Goal: Task Accomplishment & Management: Manage account settings

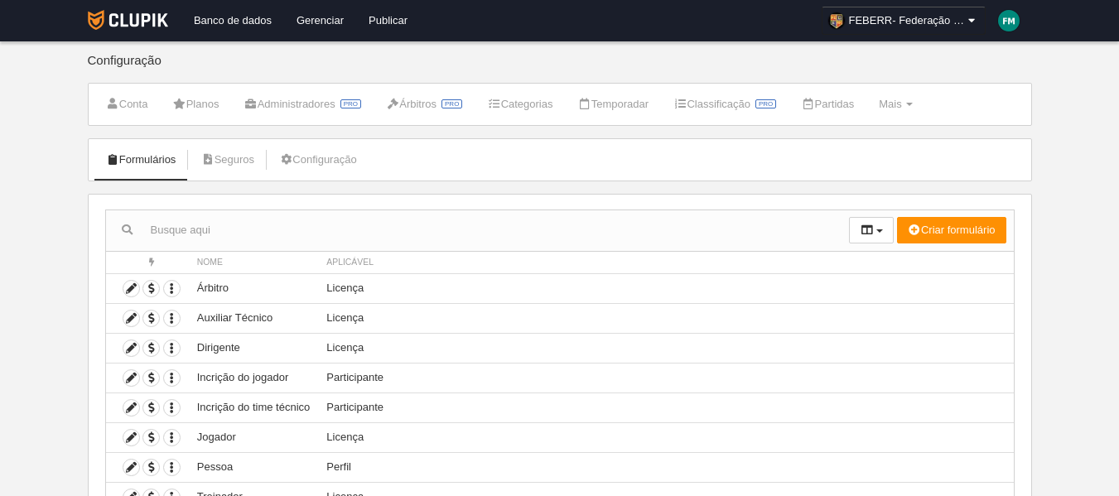
scroll to position [83, 0]
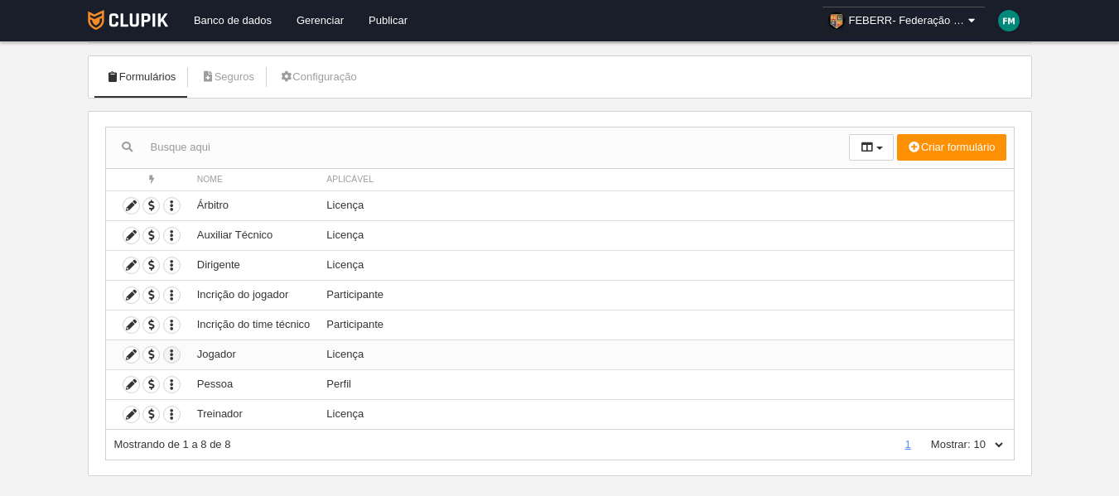
click at [169, 354] on icon "button" at bounding box center [172, 355] width 16 height 16
click at [130, 352] on icon at bounding box center [131, 355] width 16 height 16
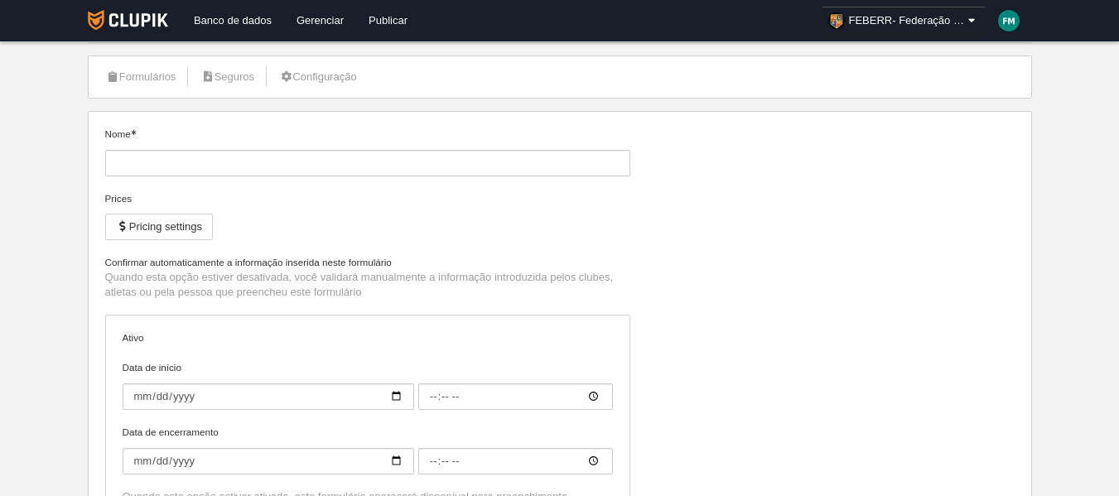
type input "Jogador"
checkbox input "true"
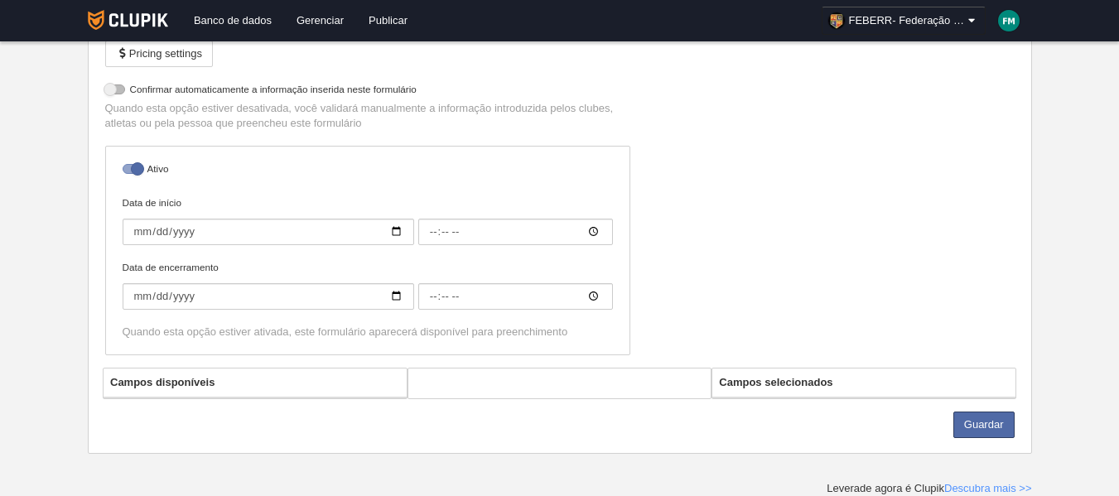
select select "selected"
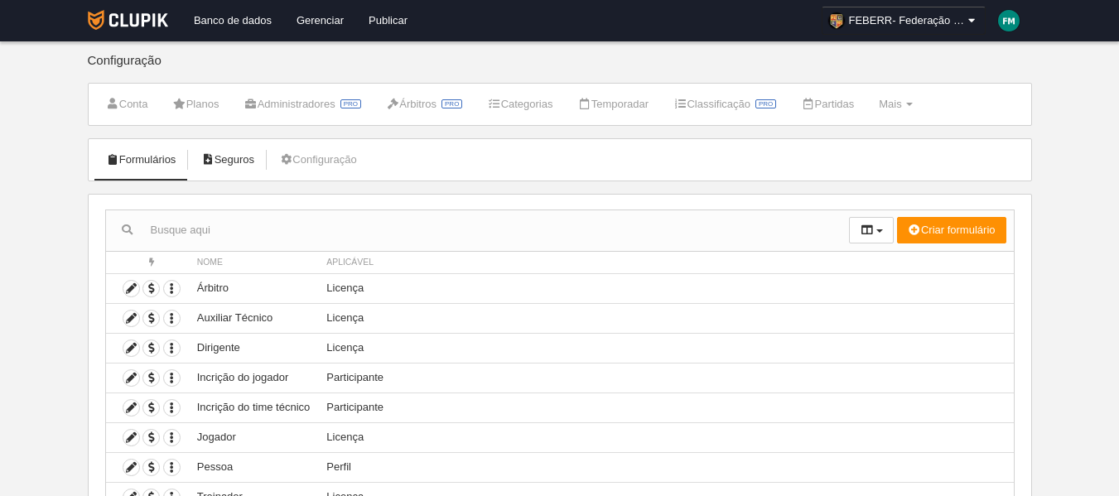
click at [233, 159] on link "Seguros" at bounding box center [227, 159] width 72 height 25
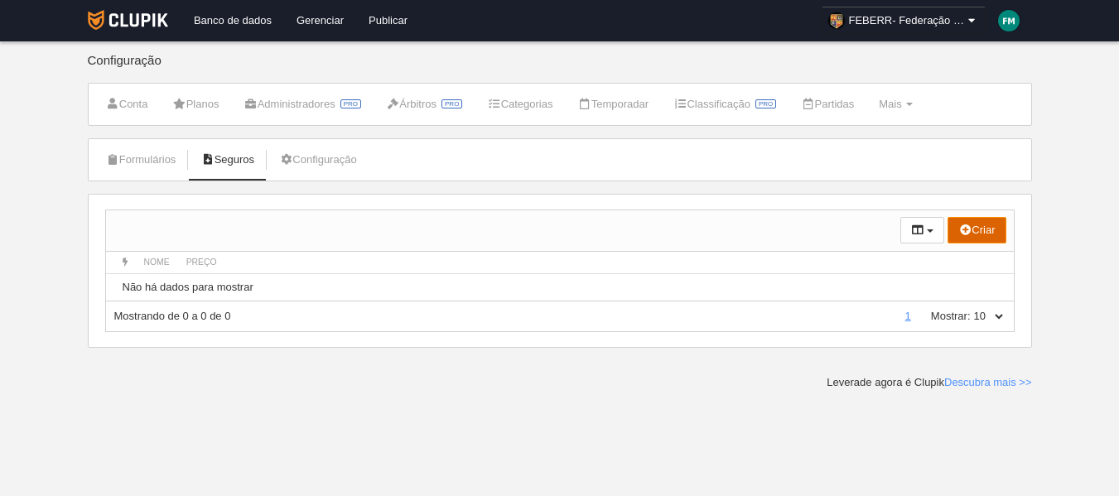
click at [985, 233] on button "Criar" at bounding box center [976, 230] width 58 height 26
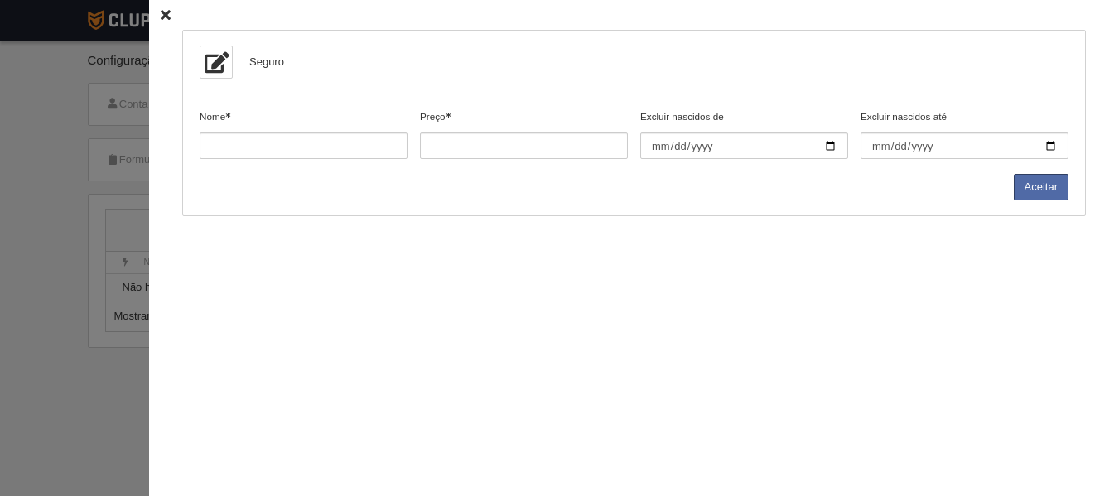
click at [149, 5] on div "Seguro Nome Preço Excluir nascidos de Excluir nascidos até Aceitar" at bounding box center [633, 248] width 969 height 496
click at [161, 10] on icon at bounding box center [166, 15] width 10 height 11
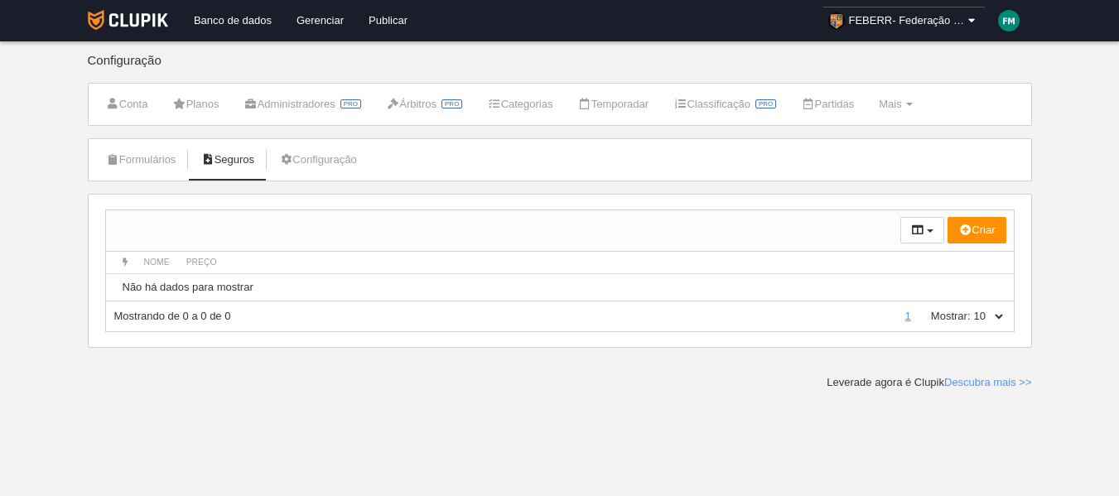
click at [166, 173] on li "Formulários" at bounding box center [141, 159] width 89 height 41
click at [165, 162] on link "Formulários" at bounding box center [141, 159] width 89 height 25
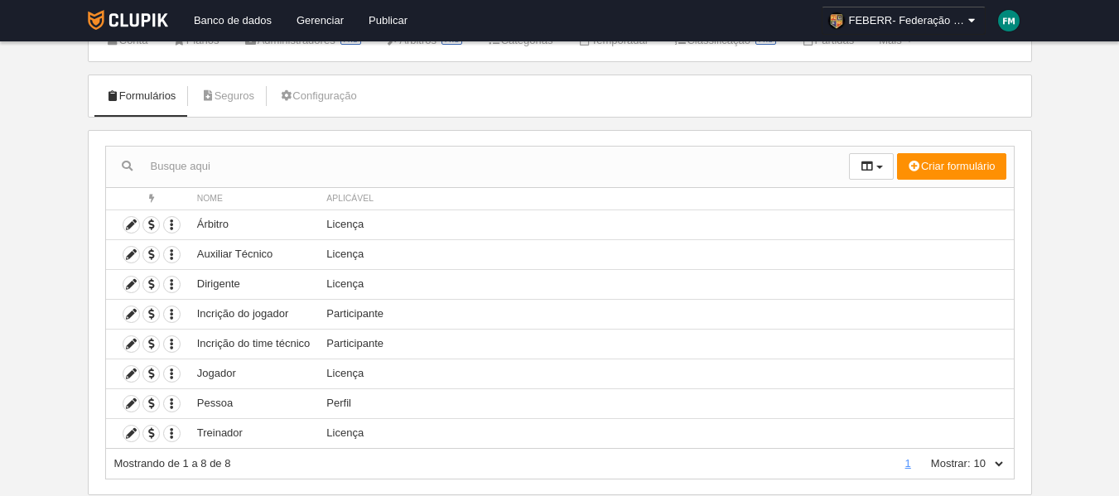
scroll to position [22, 0]
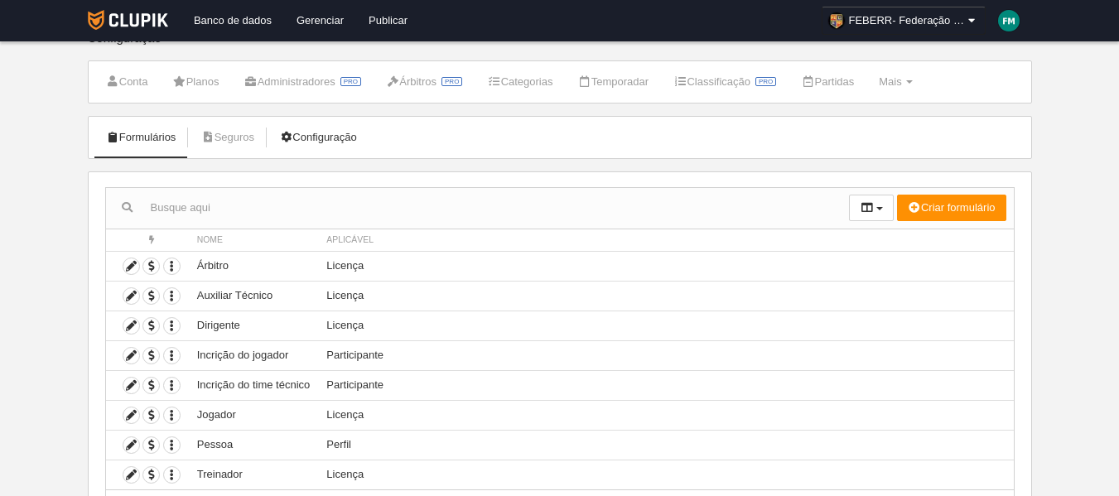
click at [310, 128] on link "Configuração" at bounding box center [318, 137] width 96 height 25
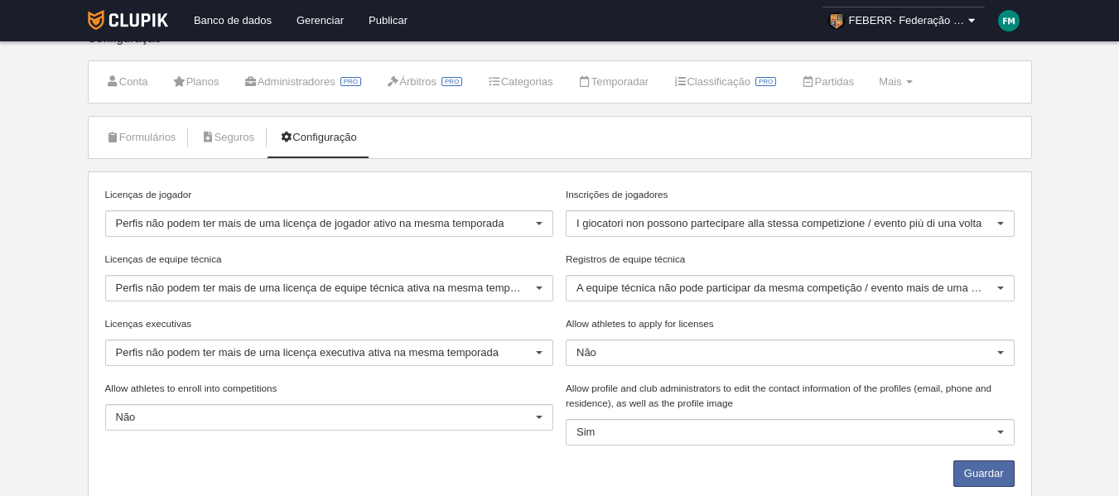
click at [467, 196] on label "Licenças de jogador" at bounding box center [329, 194] width 449 height 15
click at [116, 216] on input "Licenças de jogador" at bounding box center [116, 223] width 0 height 15
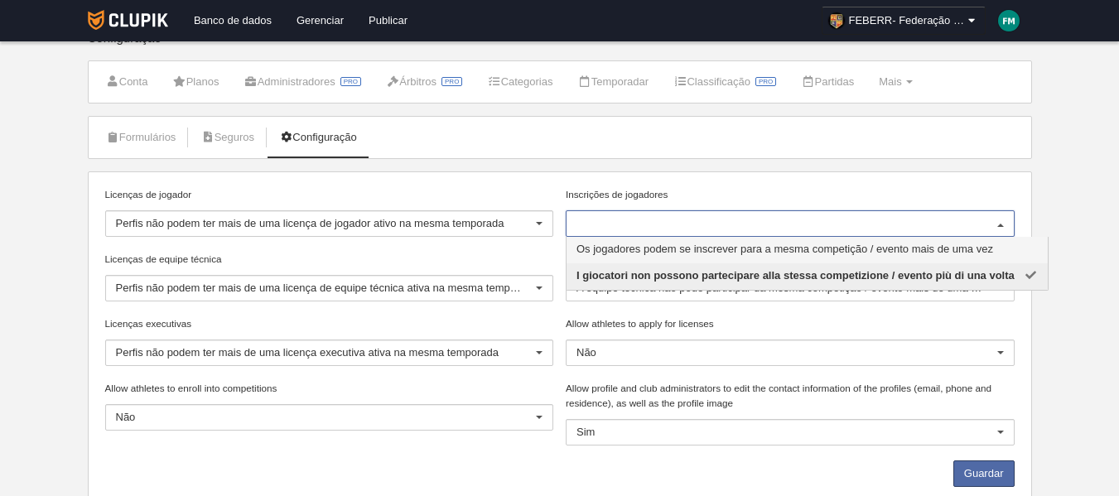
click at [700, 244] on span "Os jogadores podem se inscrever para a mesma competição / evento mais de uma vez" at bounding box center [784, 249] width 416 height 12
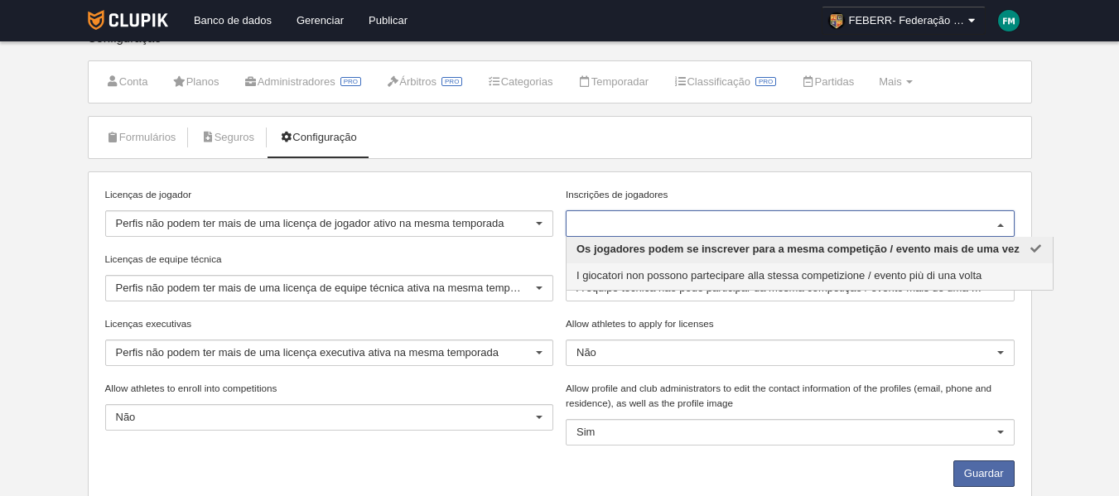
click at [669, 272] on span "I giocatori non possono partecipare alla stessa competizione / evento più di un…" at bounding box center [778, 275] width 405 height 12
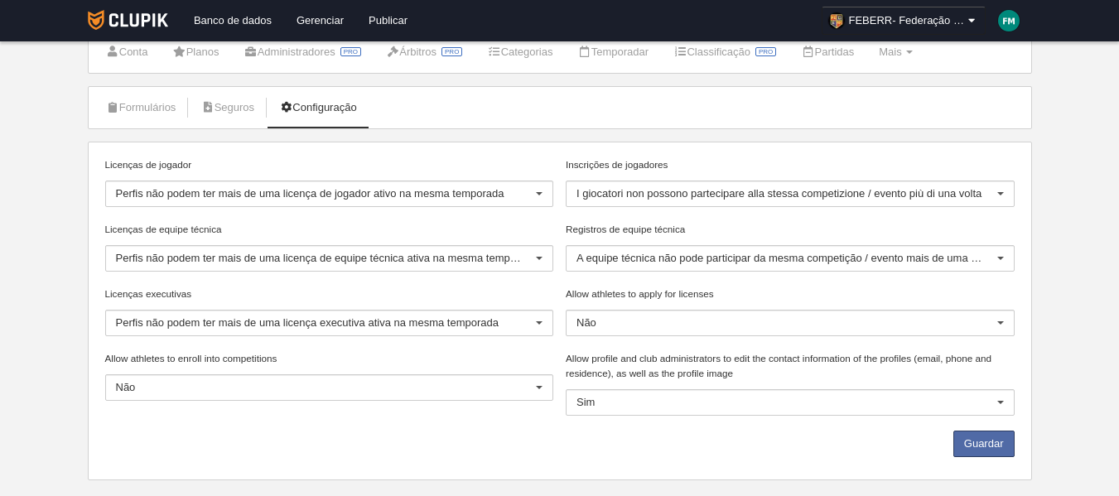
scroll to position [79, 0]
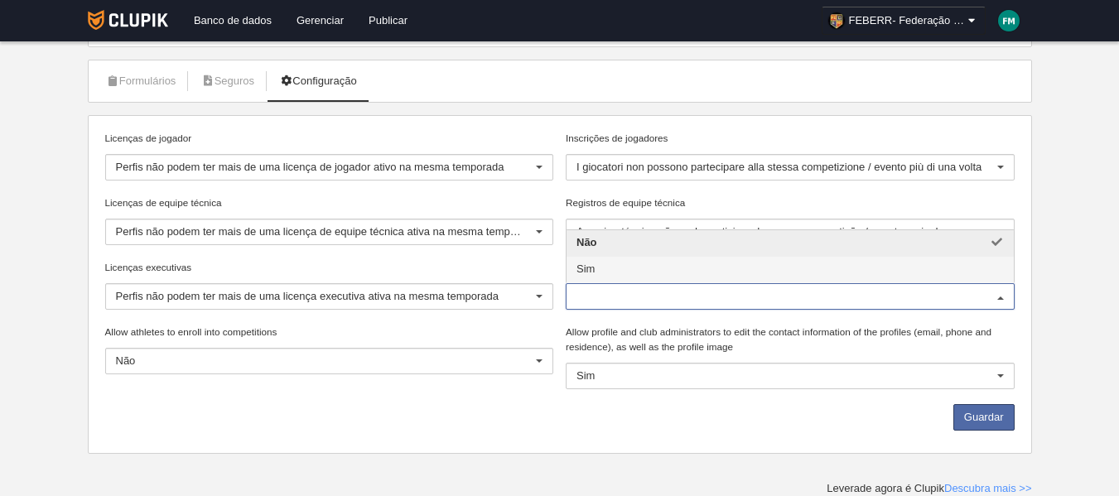
click at [508, 327] on label "Allow athletes to enroll into competitions" at bounding box center [329, 332] width 449 height 15
click at [116, 354] on input "Allow athletes to enroll into competitions" at bounding box center [116, 361] width 0 height 15
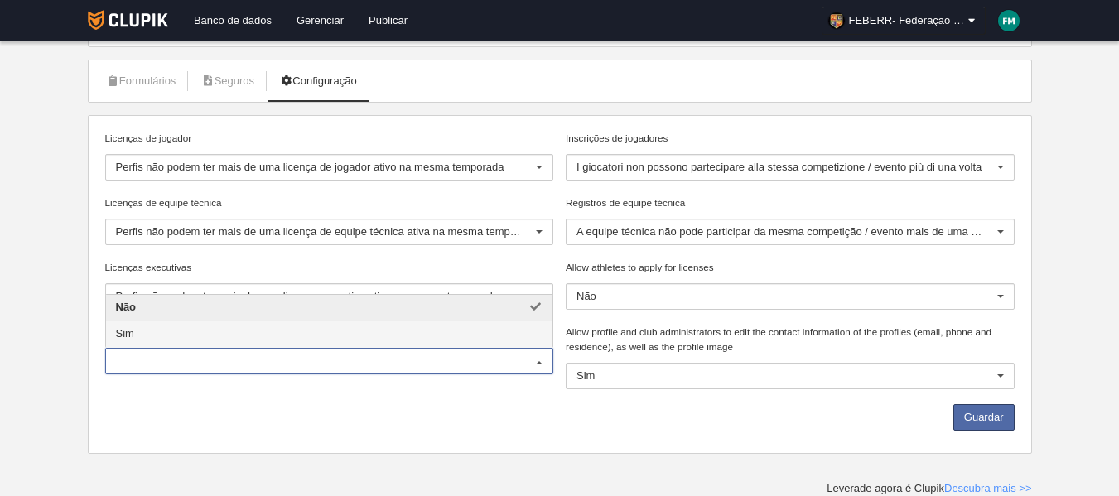
click at [455, 330] on span "Sim" at bounding box center [329, 334] width 447 height 26
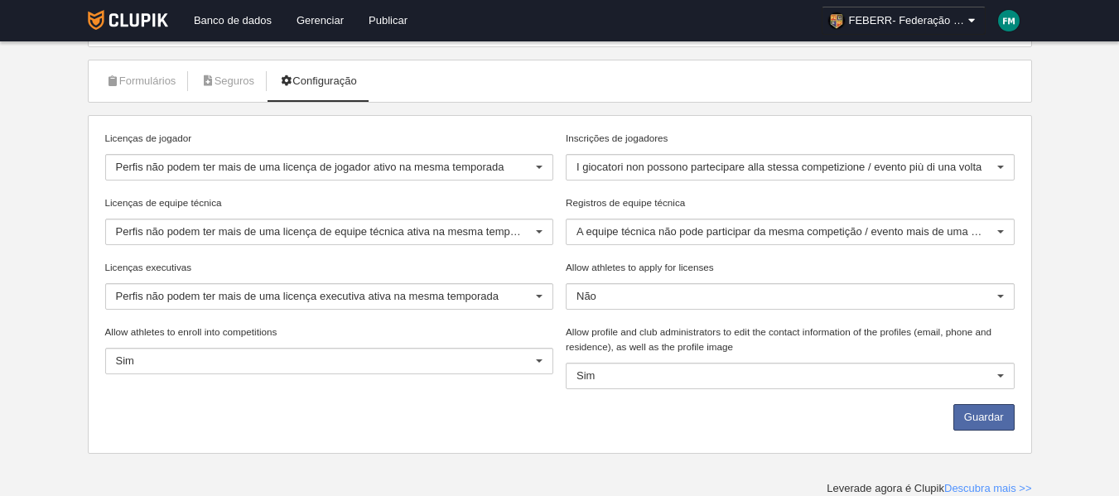
click at [617, 286] on div "Não" at bounding box center [789, 296] width 449 height 26
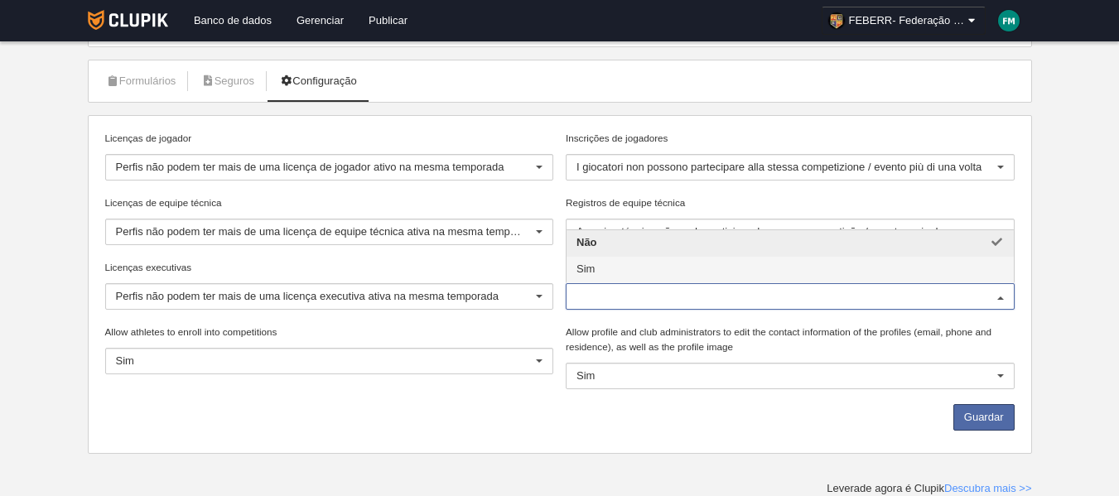
click at [599, 262] on span "Sim" at bounding box center [789, 270] width 447 height 26
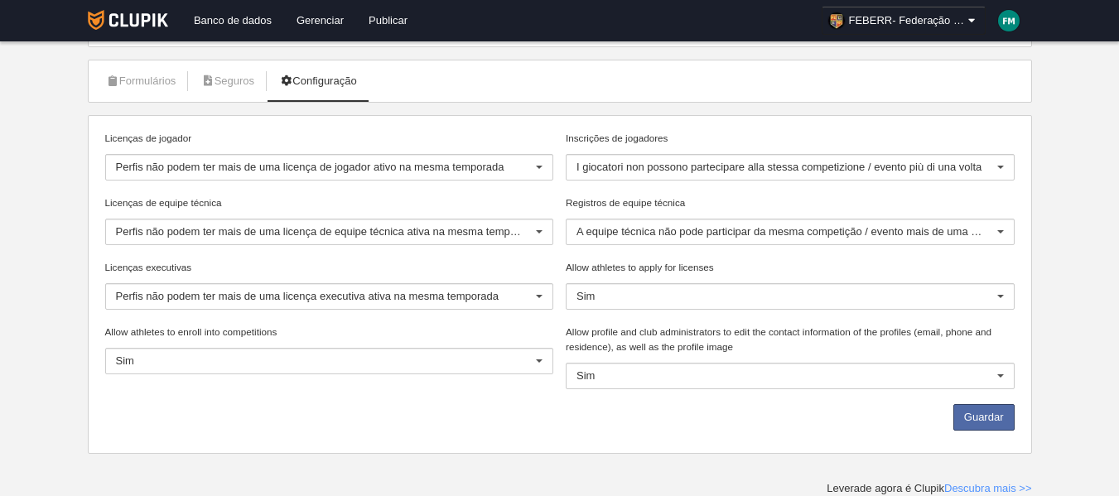
click at [607, 363] on div "Sim" at bounding box center [789, 376] width 449 height 26
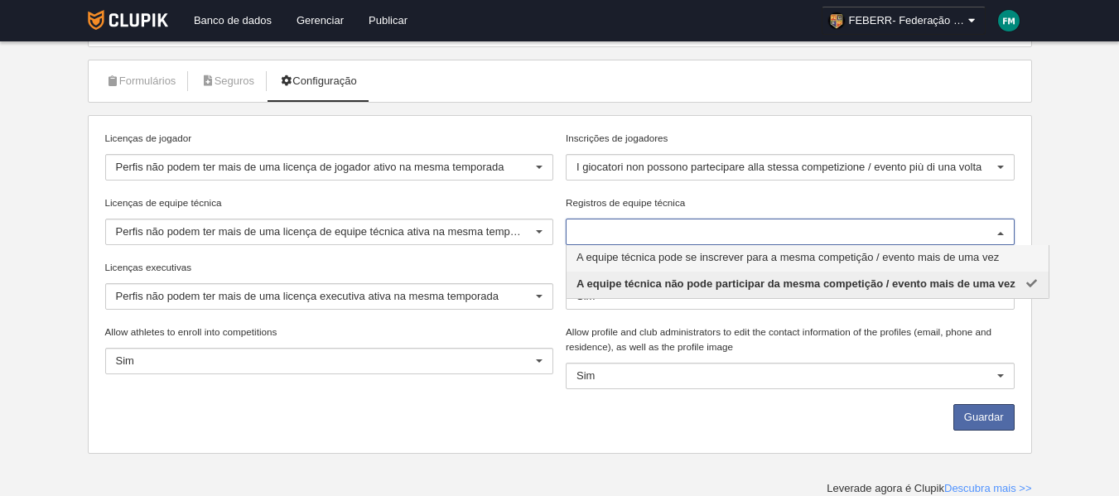
click at [684, 215] on div "Registros de equipe técnica A equipe técnica pode se inscrever para a mesma com…" at bounding box center [789, 220] width 449 height 50
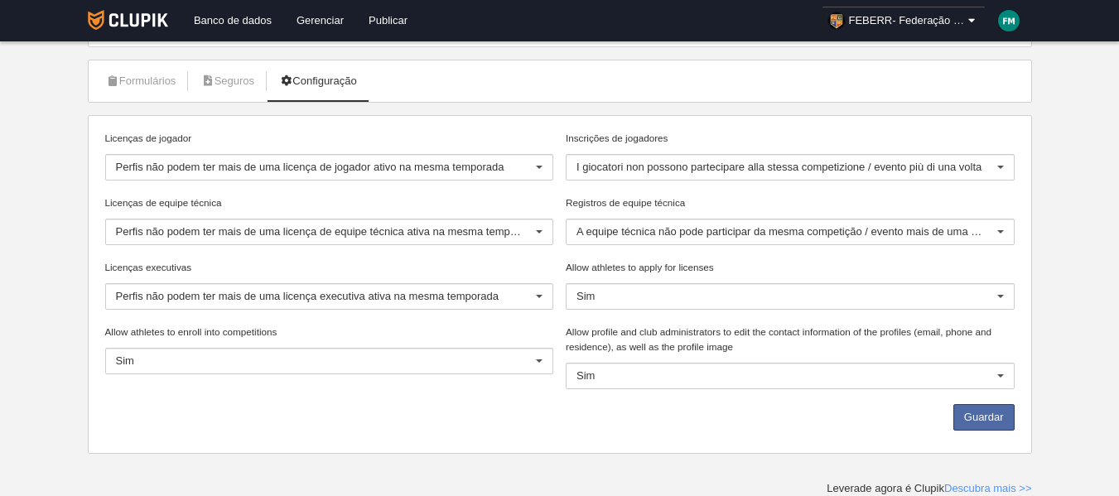
click at [700, 156] on div "I giocatori non possono partecipare alla stessa competizione / evento più di un…" at bounding box center [789, 167] width 449 height 26
click at [700, 131] on label "Inscrições de jogadores" at bounding box center [789, 138] width 449 height 15
click at [576, 160] on input "Inscrições de jogadores" at bounding box center [576, 167] width 0 height 15
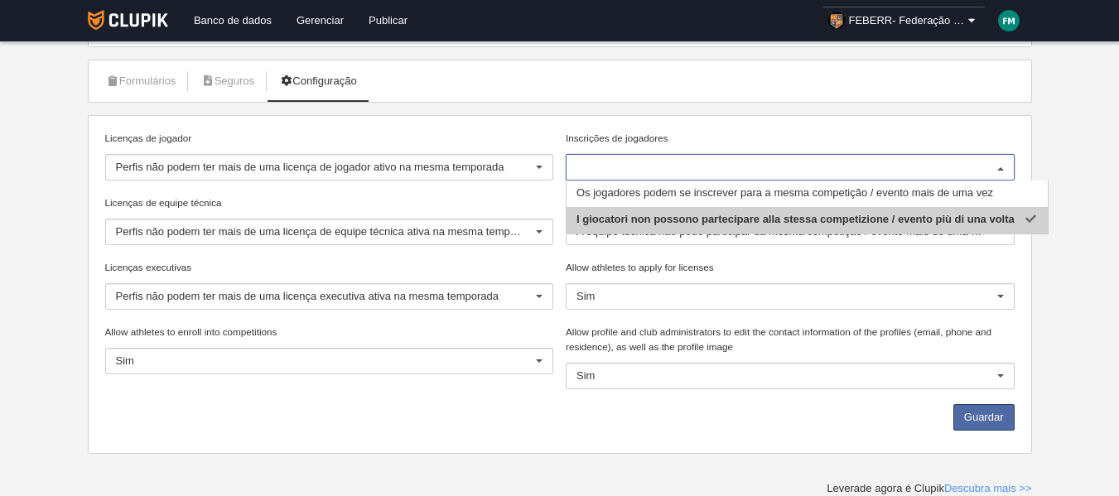
click at [240, 310] on div "Licenças executivas Perfis não podem ter mais de uma licença executiva ativa na…" at bounding box center [329, 292] width 461 height 65
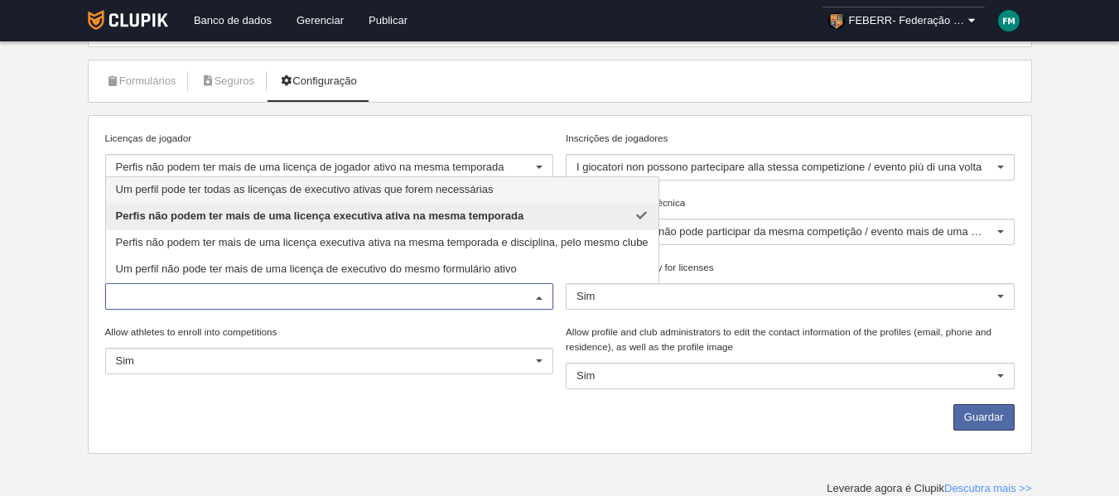
click at [240, 299] on input "Licenças executivas" at bounding box center [321, 296] width 411 height 15
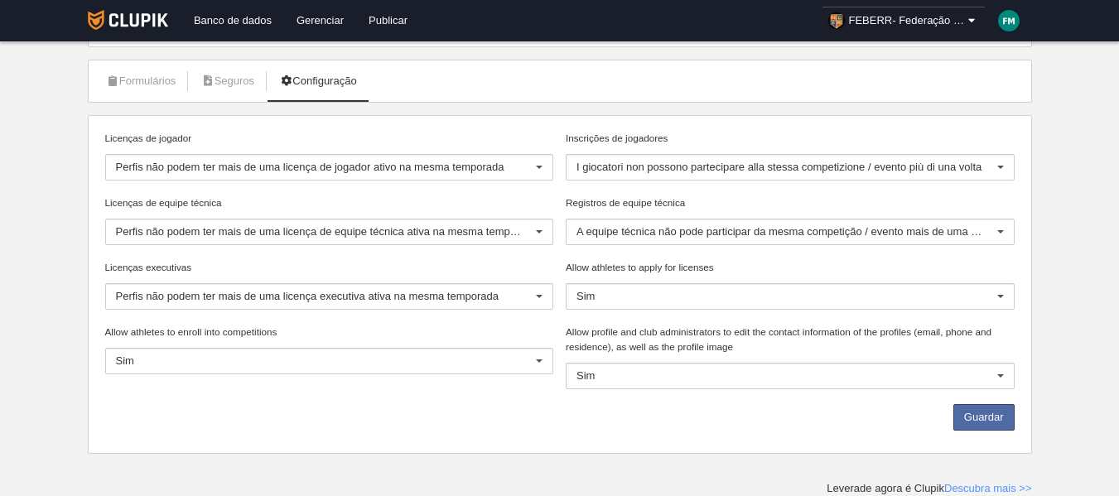
click at [229, 391] on div "Licenças de jogador Perfis não podem ter mais de uma licença de jogador ativo n…" at bounding box center [559, 284] width 921 height 307
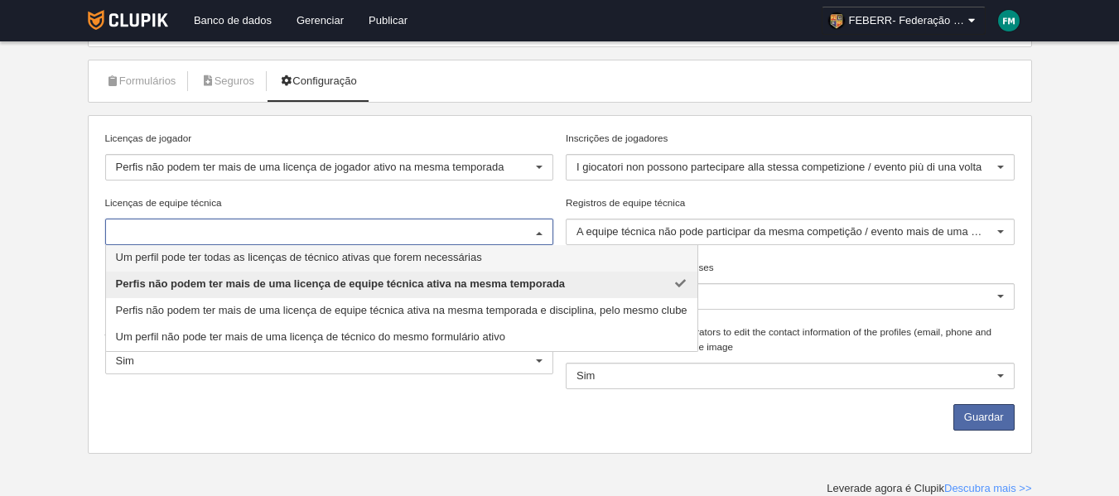
click at [197, 224] on input "Licenças de equipe técnica" at bounding box center [321, 231] width 411 height 15
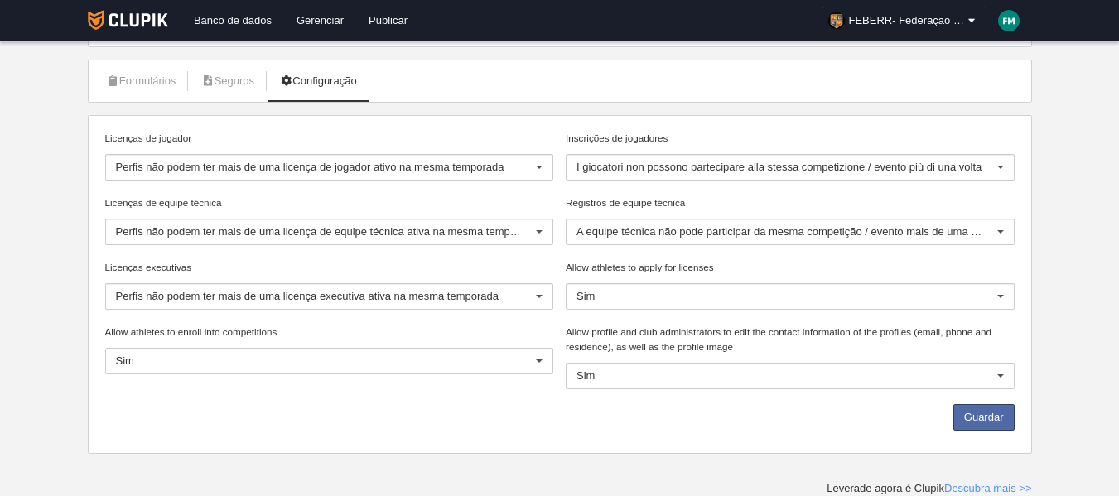
click at [215, 209] on label "Licenças de equipe técnica" at bounding box center [329, 202] width 449 height 15
click at [116, 224] on input "Licenças de equipe técnica" at bounding box center [116, 231] width 0 height 15
click at [999, 430] on button "Guardar" at bounding box center [983, 417] width 61 height 26
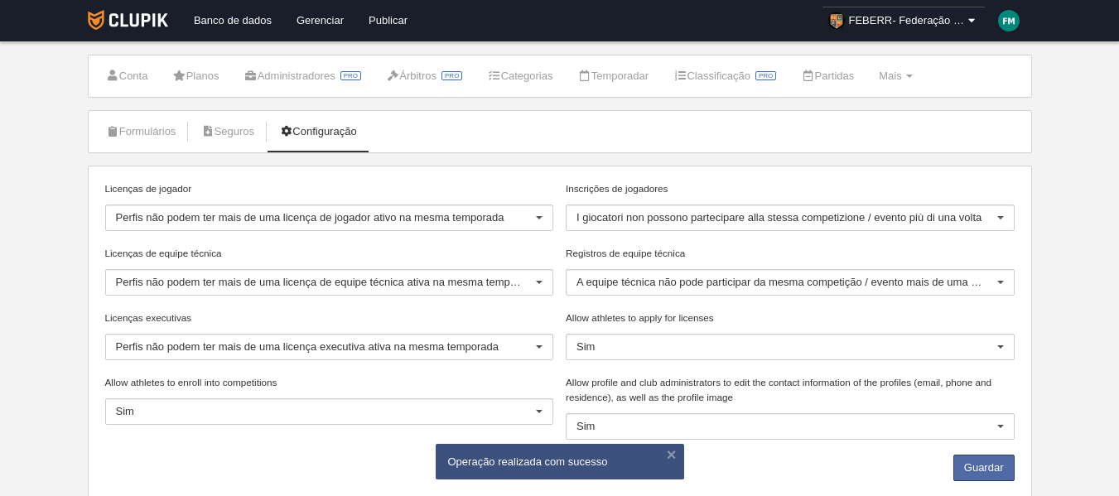
scroll to position [0, 0]
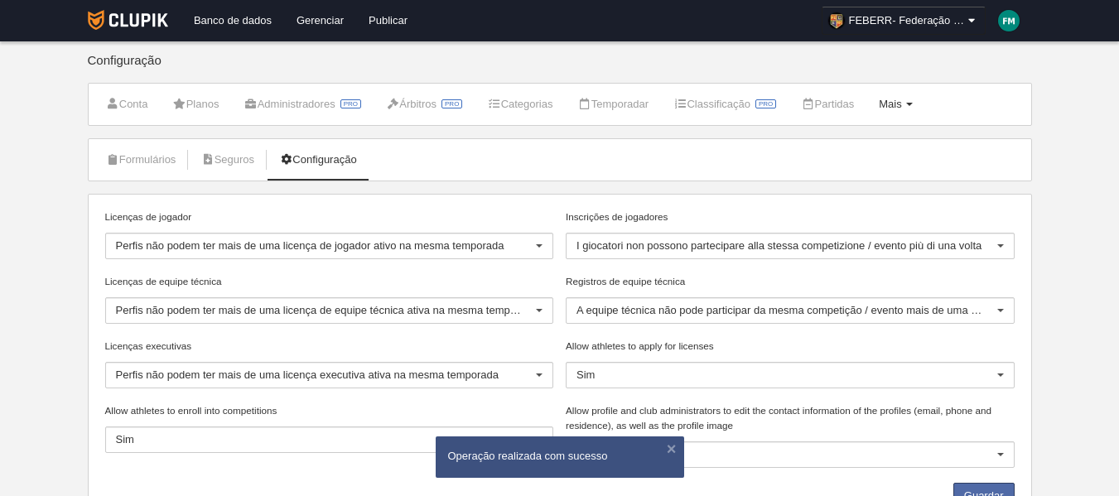
click at [921, 97] on link "Mais Menu" at bounding box center [895, 104] width 52 height 25
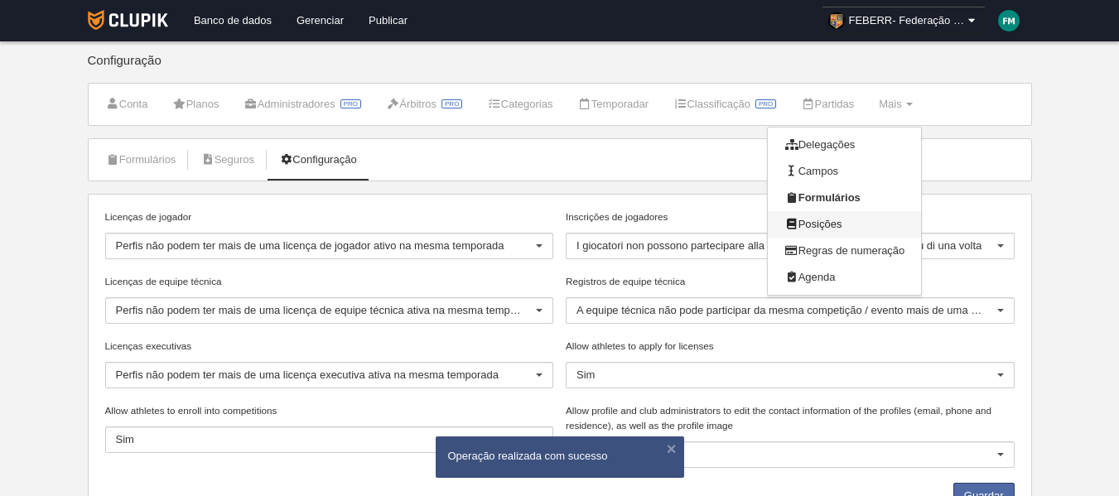
click at [878, 211] on link "Posições" at bounding box center [843, 224] width 153 height 26
